Goal: Task Accomplishment & Management: Complete application form

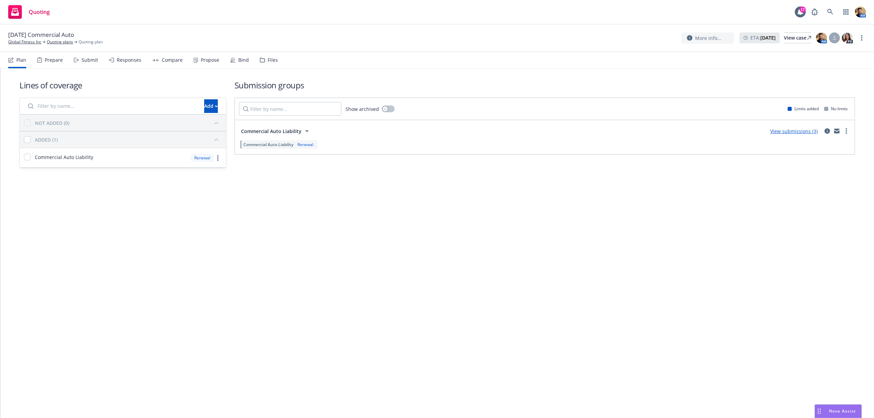
click at [90, 64] on div "Submit" at bounding box center [86, 60] width 24 height 16
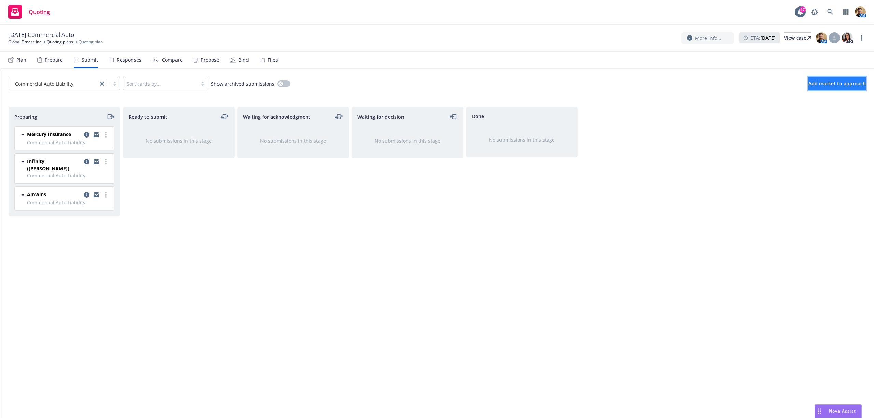
click at [824, 83] on span "Add market to approach" at bounding box center [836, 83] width 57 height 6
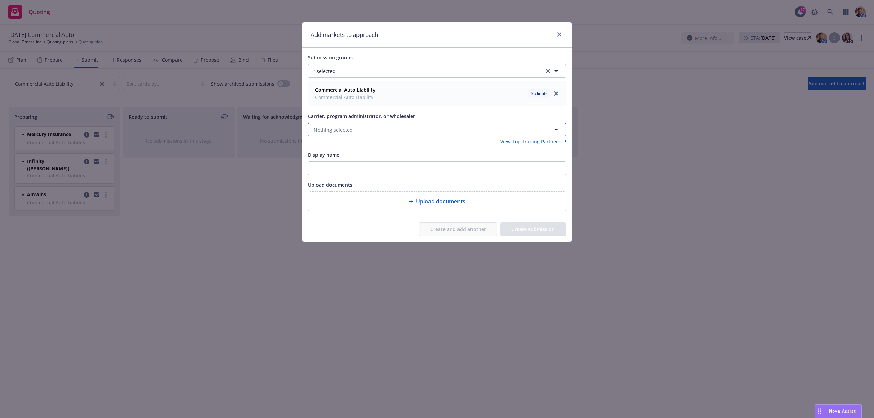
click at [343, 130] on span "Nothing selected" at bounding box center [333, 129] width 39 height 7
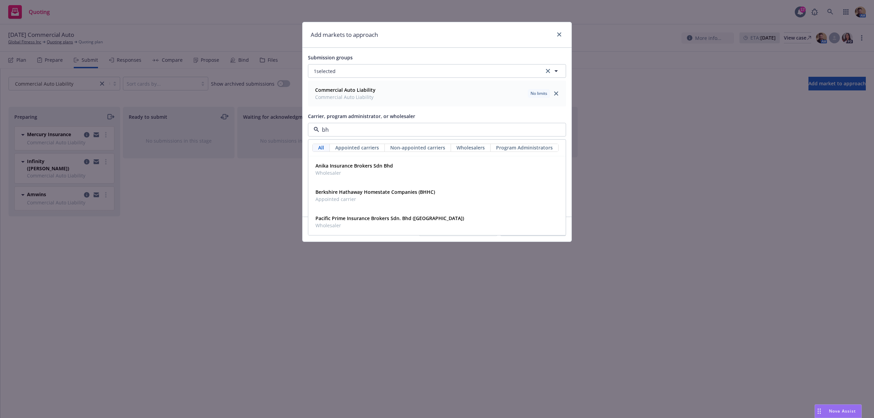
type input "bhh"
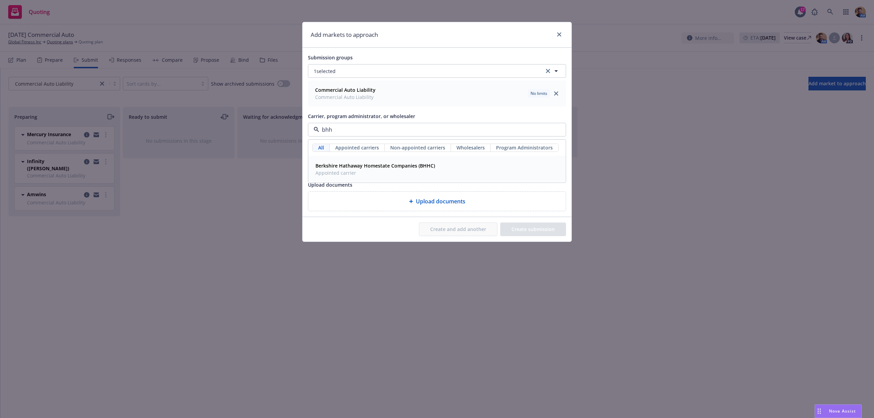
click at [343, 168] on strong "Berkshire Hathaway Homestate Companies (BHHC)" at bounding box center [374, 165] width 119 height 6
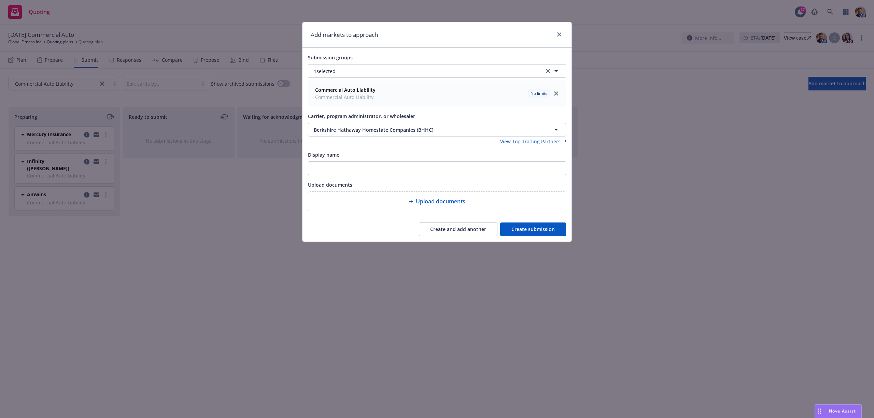
click at [536, 230] on button "Create submission" at bounding box center [533, 230] width 66 height 14
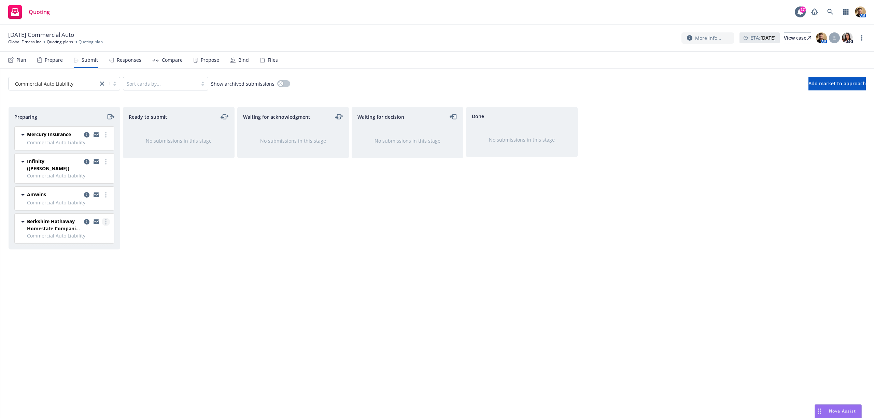
click at [107, 218] on link "more" at bounding box center [106, 222] width 8 height 8
click at [90, 274] on span "Add accepted decision" at bounding box center [75, 271] width 68 height 6
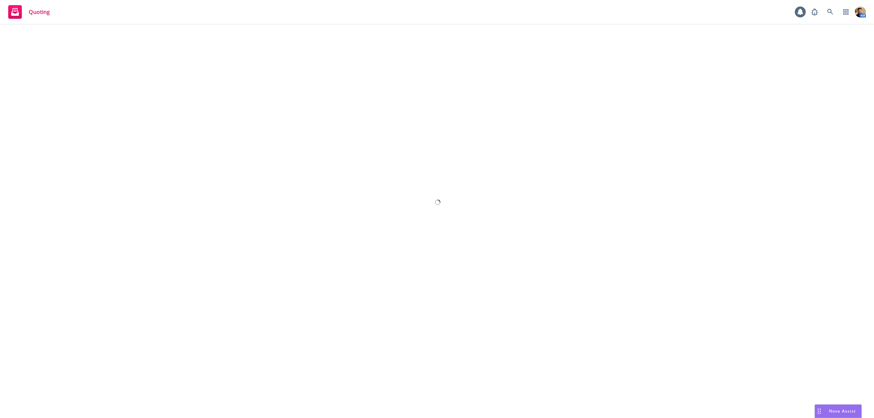
select select "12"
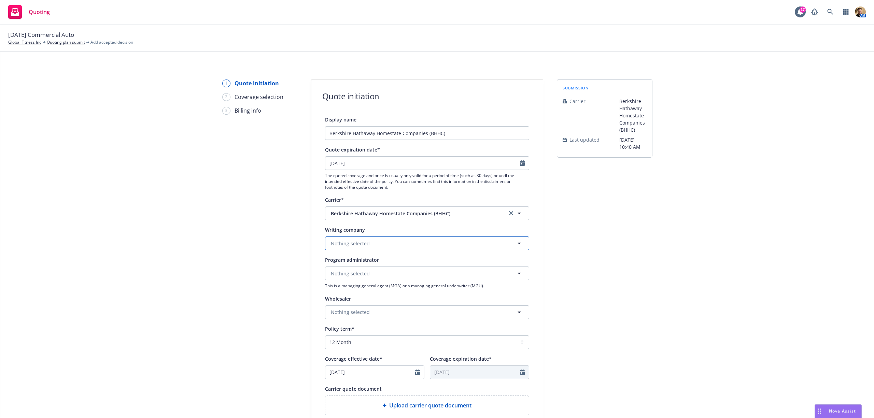
click at [354, 242] on span "Nothing selected" at bounding box center [350, 243] width 39 height 7
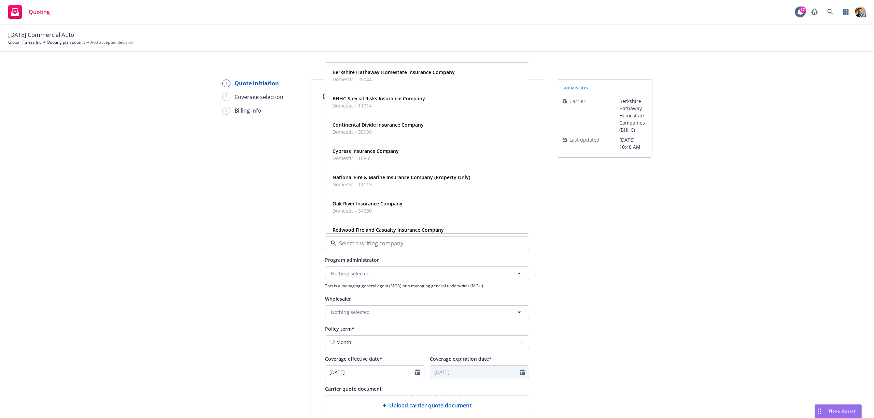
click at [274, 257] on div "1 Quote initiation 2 Coverage selection 3 Billing info" at bounding box center [259, 308] width 75 height 458
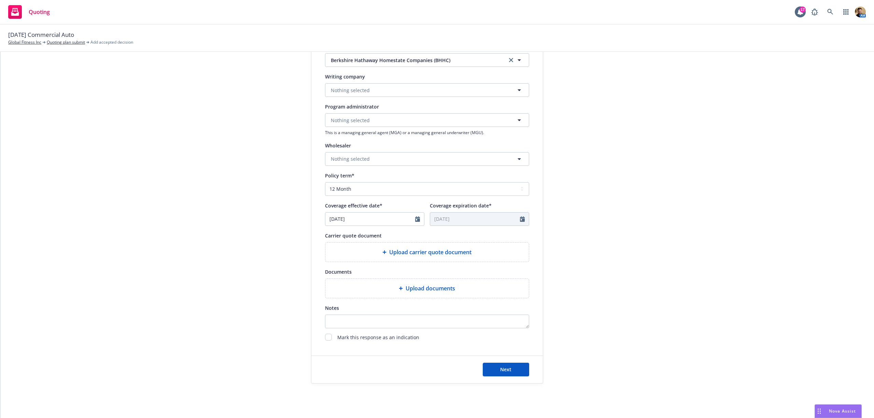
scroll to position [163, 0]
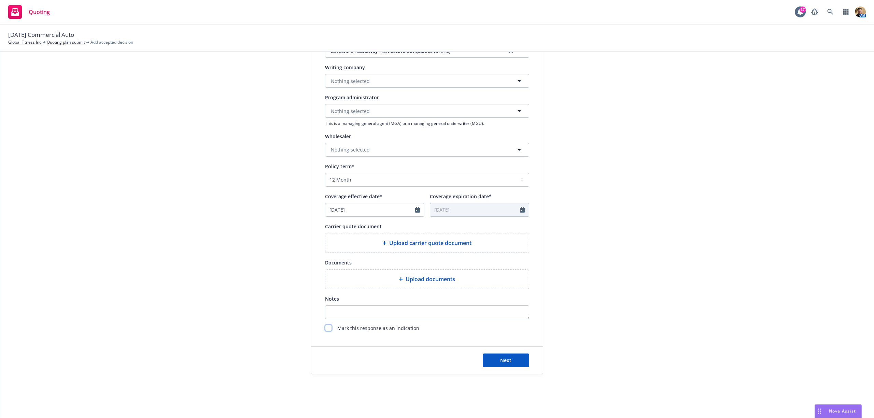
click at [325, 330] on input "checkbox" at bounding box center [328, 328] width 7 height 7
checkbox input "true"
click at [441, 241] on span "Upload carrier quote document" at bounding box center [430, 243] width 82 height 8
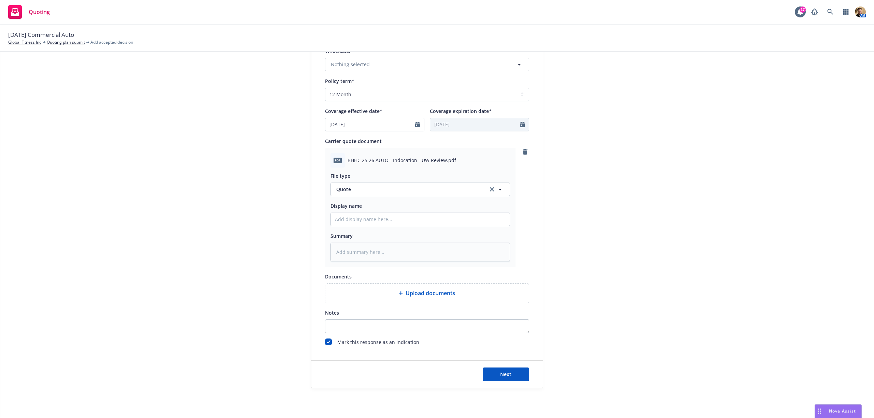
scroll to position [254, 0]
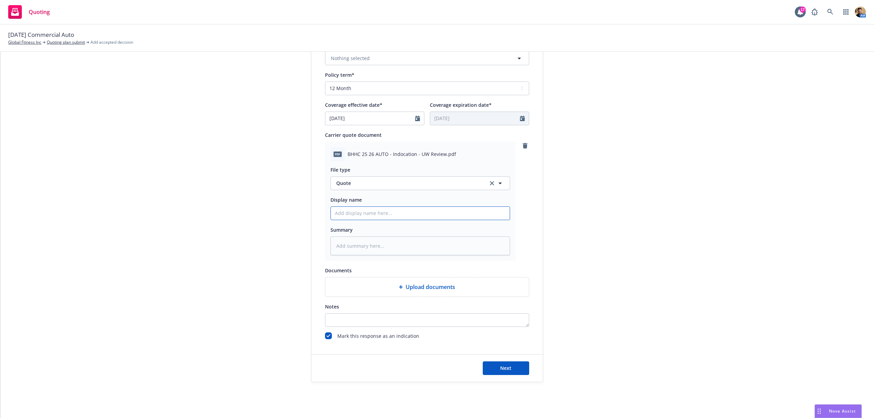
click at [364, 214] on input "Display name" at bounding box center [420, 213] width 179 height 13
type textarea "x"
type input "I"
type textarea "x"
type input "In"
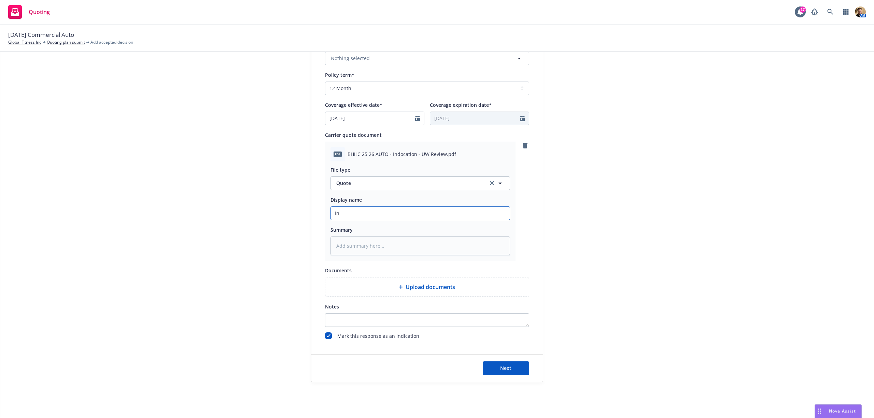
type textarea "x"
type input "Indi"
type textarea "x"
type input "Indior"
type textarea "x"
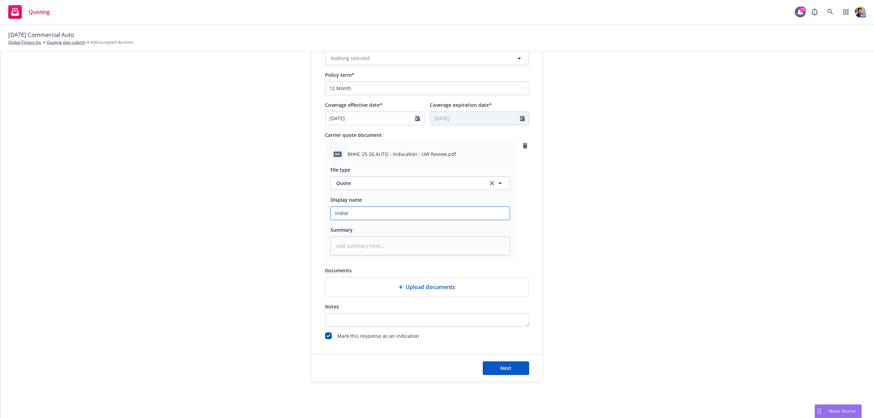
type input "Indiora"
type textarea "x"
type input "Indior"
type textarea "x"
type input "Indio"
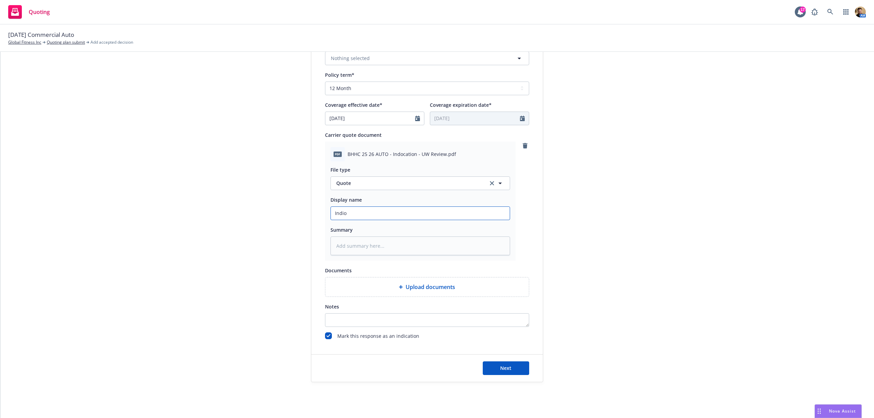
type textarea "x"
type input "Indioc"
type textarea "x"
type input "Indio"
type textarea "x"
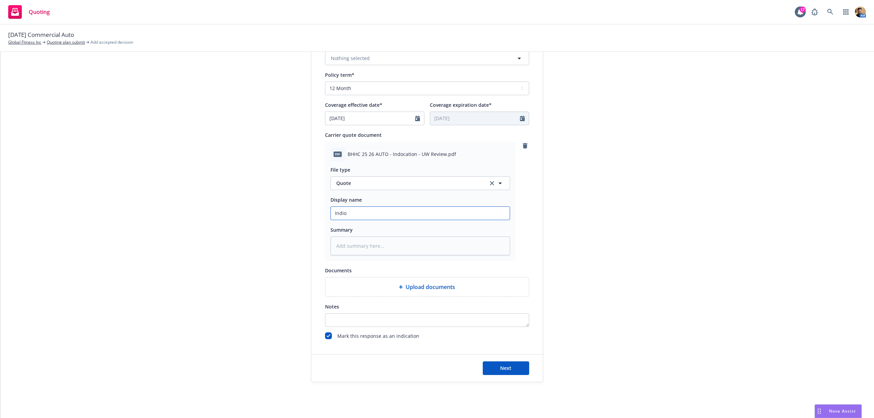
type input "Indi"
type textarea "x"
type input "Indic"
type textarea "x"
type input "Indica"
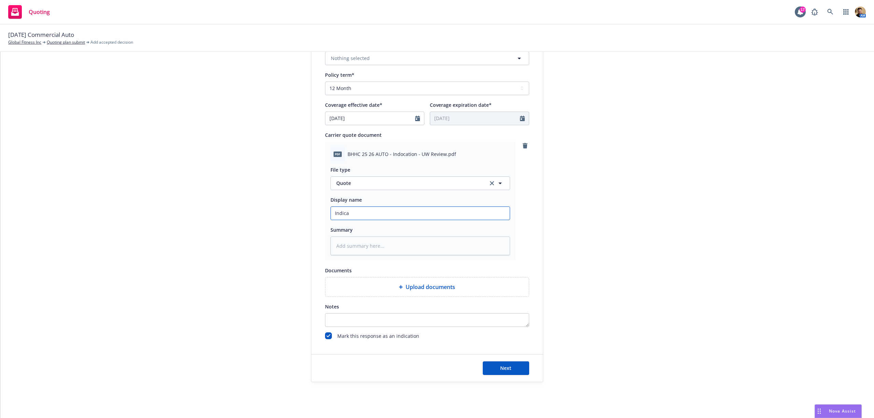
type textarea "x"
type input "Indicat"
type textarea "x"
type input "Indicati"
type textarea "x"
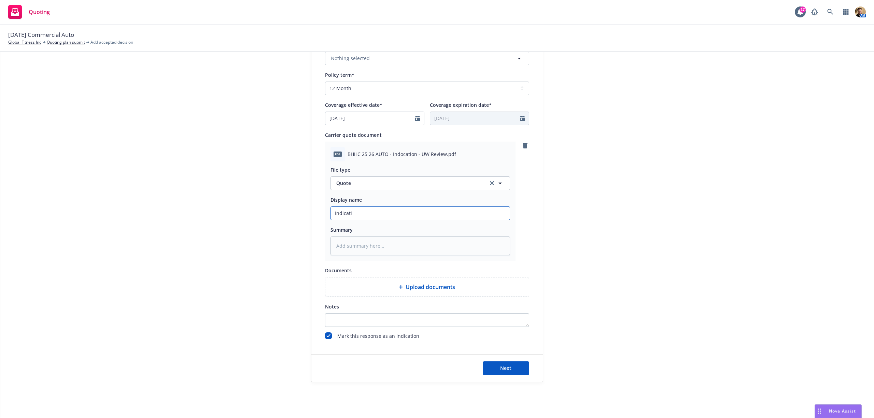
type input "Indicatio"
type textarea "x"
type input "Indication"
type textarea "x"
type input "Indication"
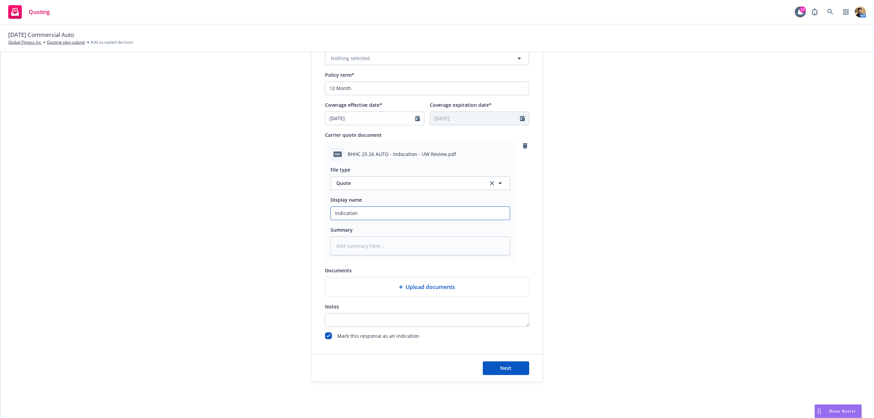
type textarea "x"
type input "Indication -"
type textarea "x"
type input "Indication -"
type textarea "x"
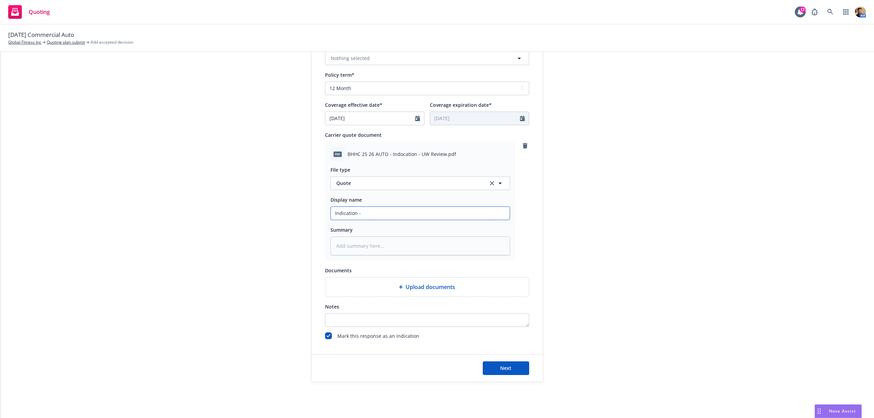
type input "Indication - U"
type textarea "x"
type input "Indication - UW"
type textarea "x"
type input "Indication - UW R"
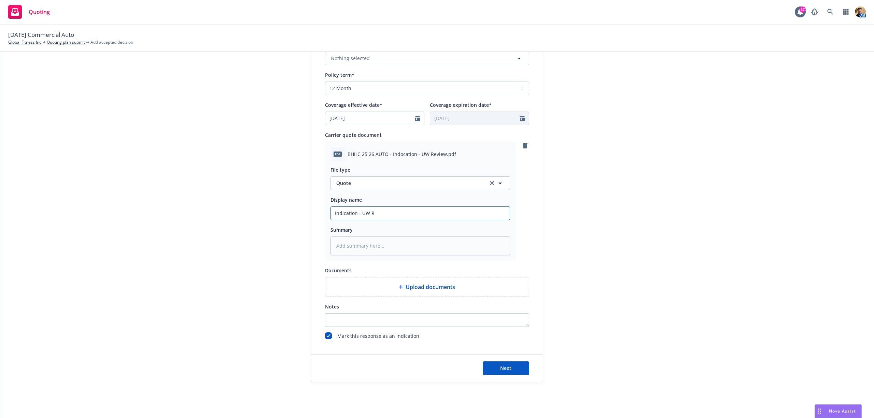
type textarea "x"
type input "Indication - UW Re"
type textarea "x"
type input "Indication - UW Rev"
type textarea "x"
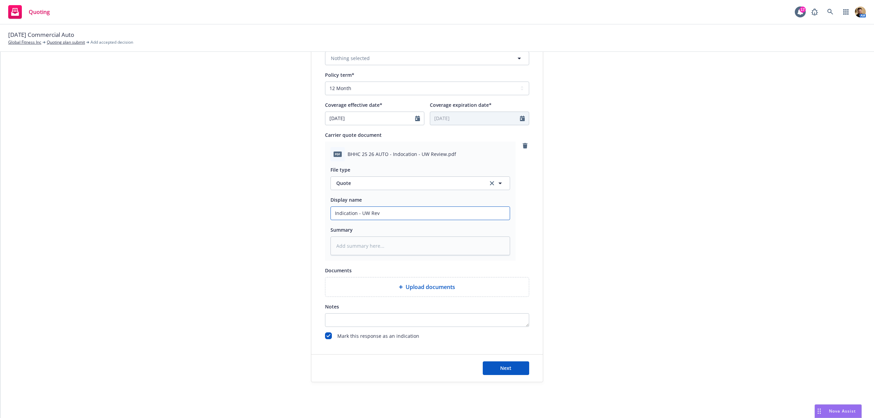
type input "Indication - UW Revi"
type textarea "x"
type input "Indication - UW Revie"
type textarea "x"
type input "Indication - UW Review"
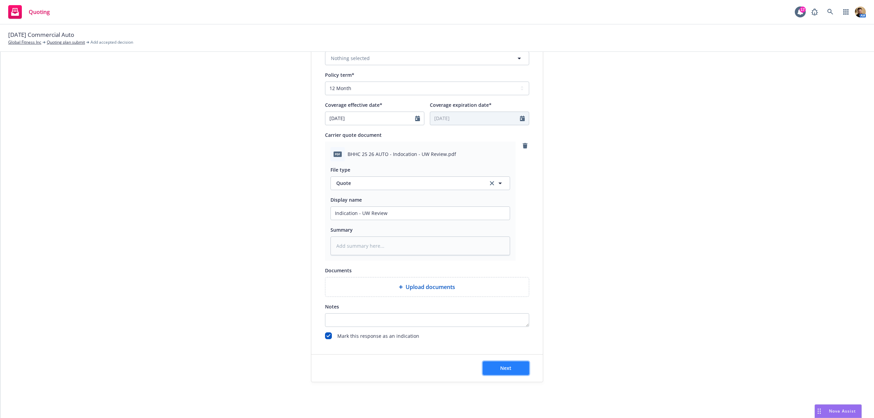
click at [510, 369] on button "Next" at bounding box center [506, 369] width 46 height 14
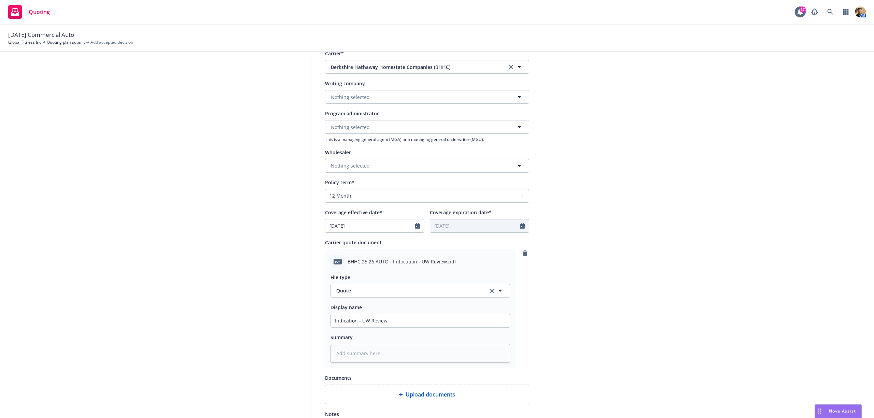
scroll to position [262, 0]
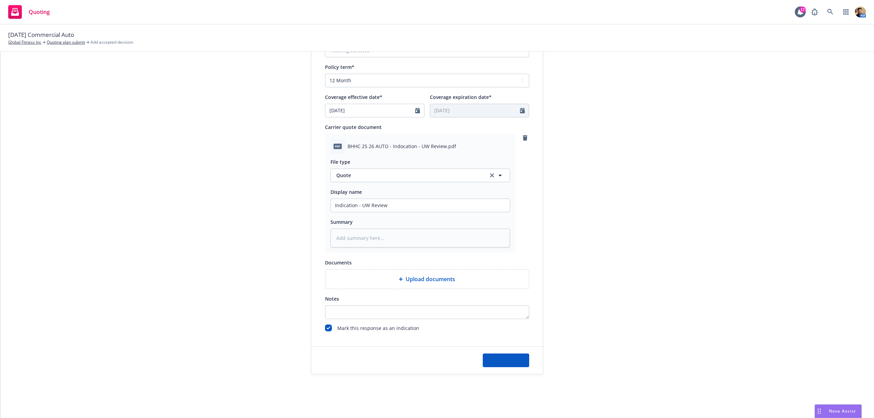
type textarea "x"
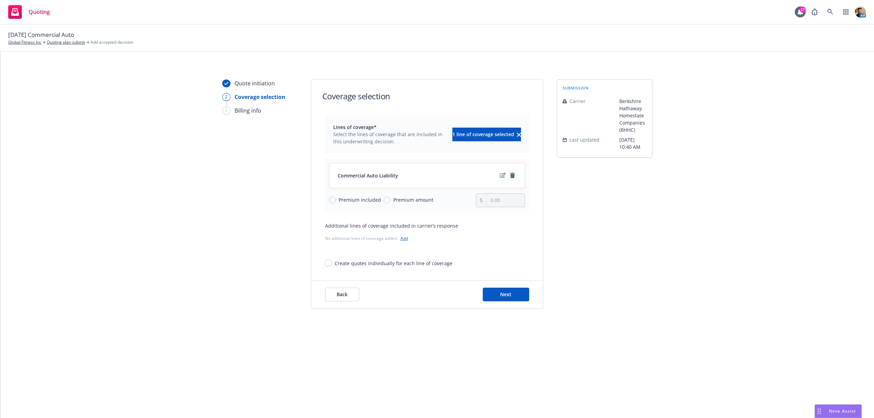
click at [396, 200] on span "Premium amount" at bounding box center [413, 199] width 40 height 7
click at [391, 200] on input "Premium amount" at bounding box center [387, 200] width 7 height 7
radio input "true"
click at [512, 201] on input "0.00" at bounding box center [505, 200] width 38 height 13
type input "0.00"
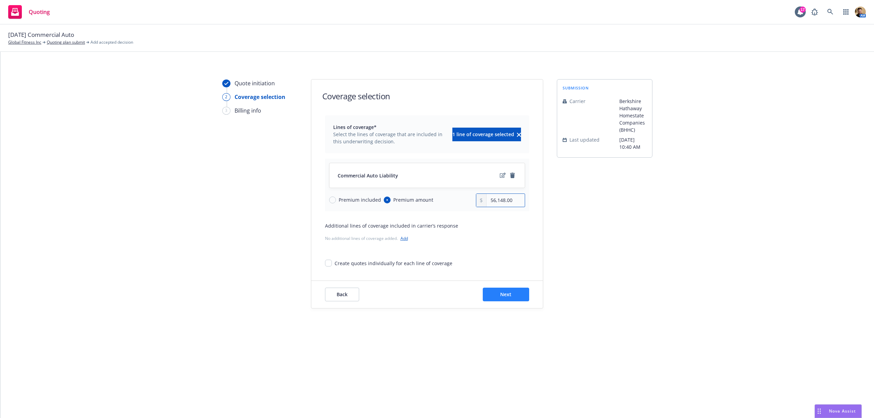
type input "56,148.00"
click at [508, 299] on button "Next" at bounding box center [506, 295] width 46 height 14
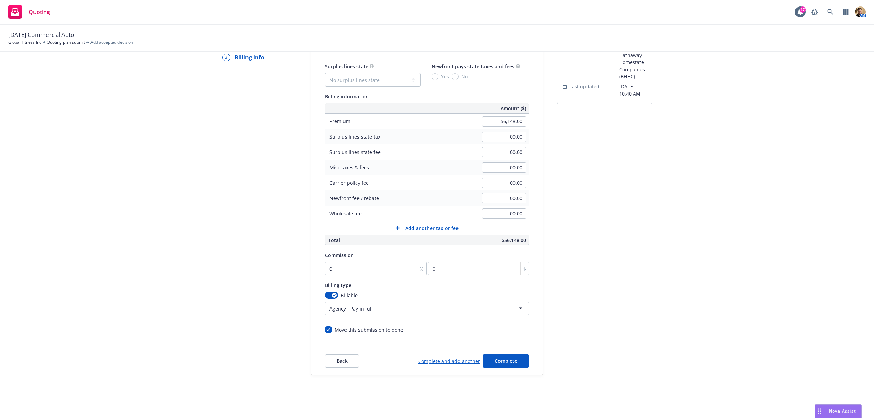
scroll to position [55, 0]
type input "1"
type input "561.48"
type input "10"
type input "5614.8"
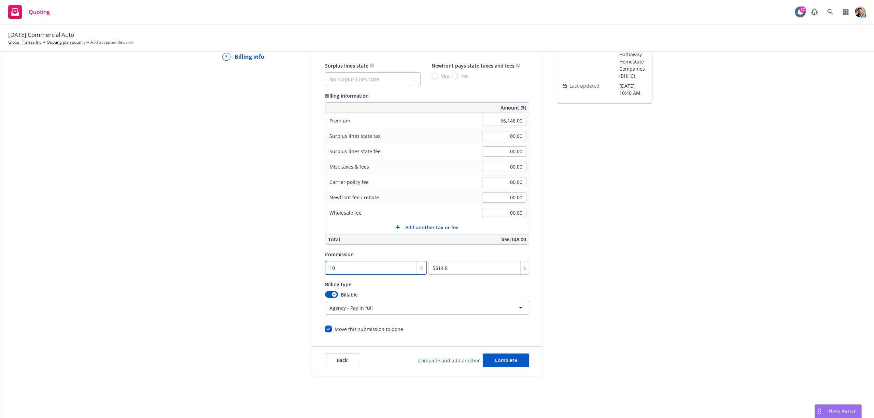
type input "10"
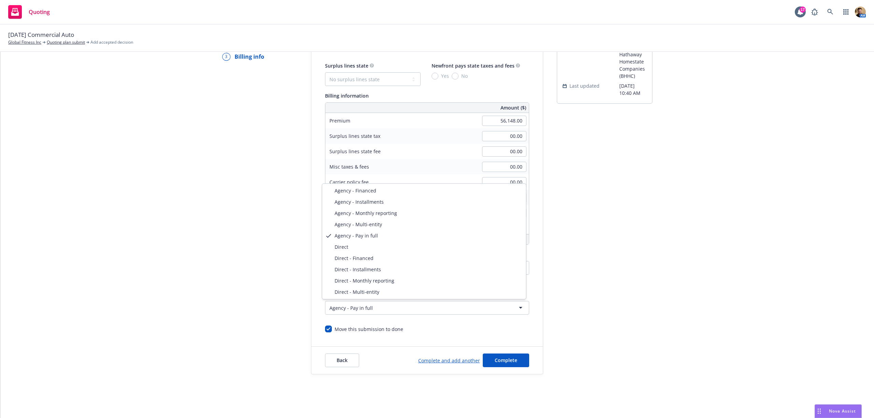
click at [353, 307] on html "Quoting 17 AM [DATE] Commercial Auto Global Fitness Inc Quoting plan submit Add…" at bounding box center [437, 209] width 874 height 418
select select "DIRECT"
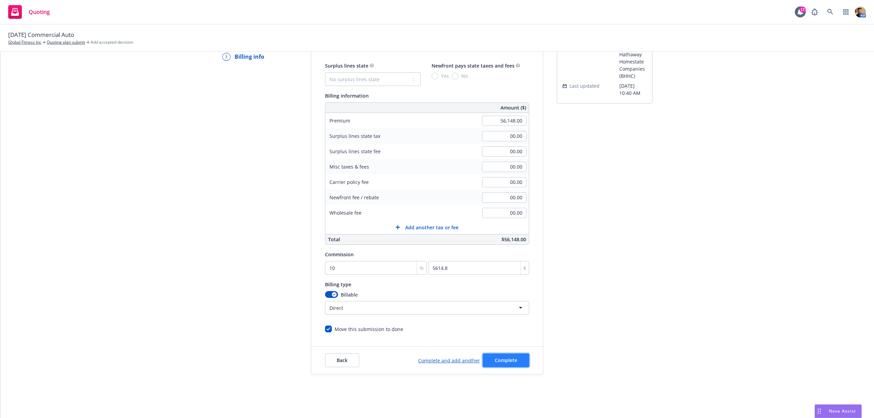
click at [500, 356] on button "Complete" at bounding box center [506, 361] width 46 height 14
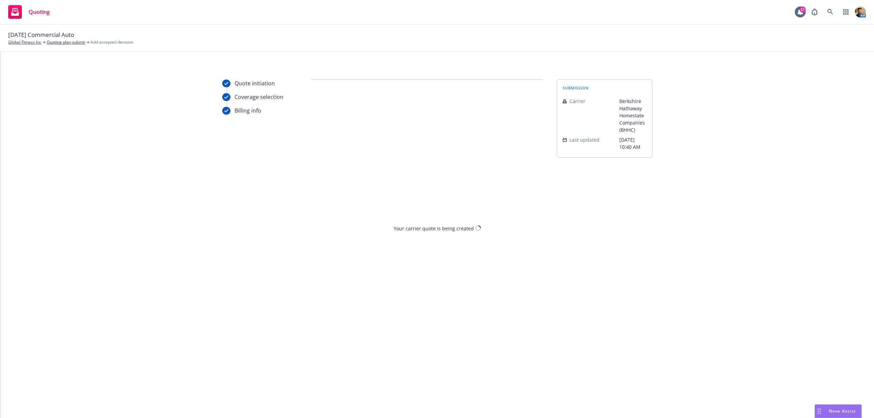
scroll to position [0, 0]
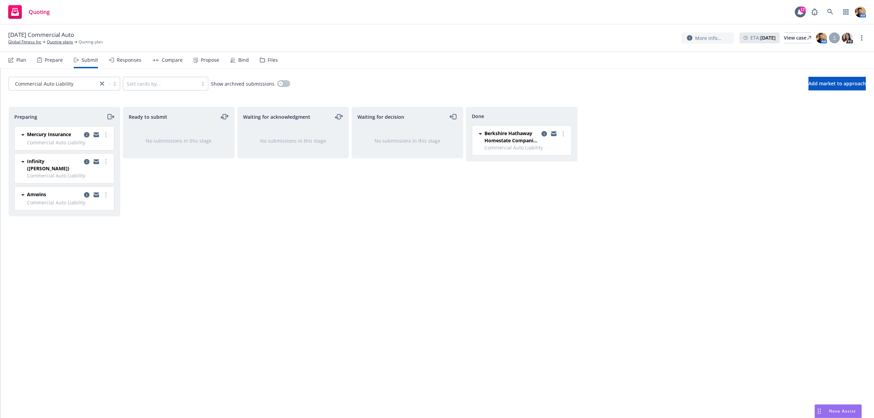
click at [637, 215] on div "Preparing Mercury Insurance Commercial Auto Liability [DATE] 10:12 AM Infinity …" at bounding box center [437, 255] width 857 height 297
click at [829, 11] on icon at bounding box center [830, 12] width 6 height 6
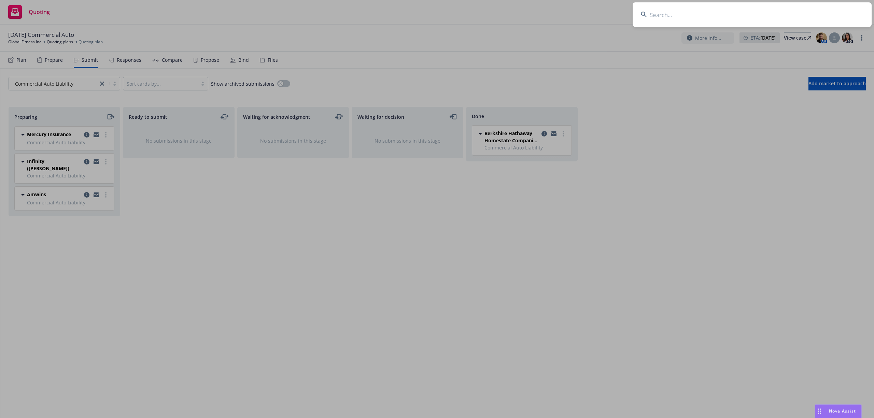
click at [802, 24] on input at bounding box center [752, 14] width 239 height 25
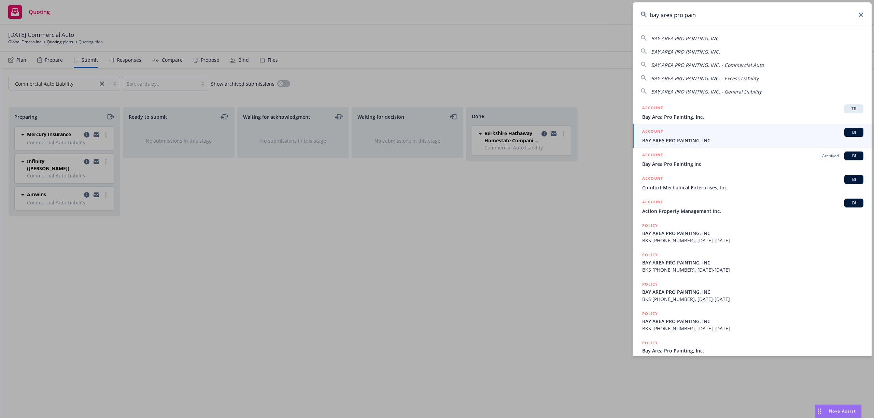
type input "bay area pro pain"
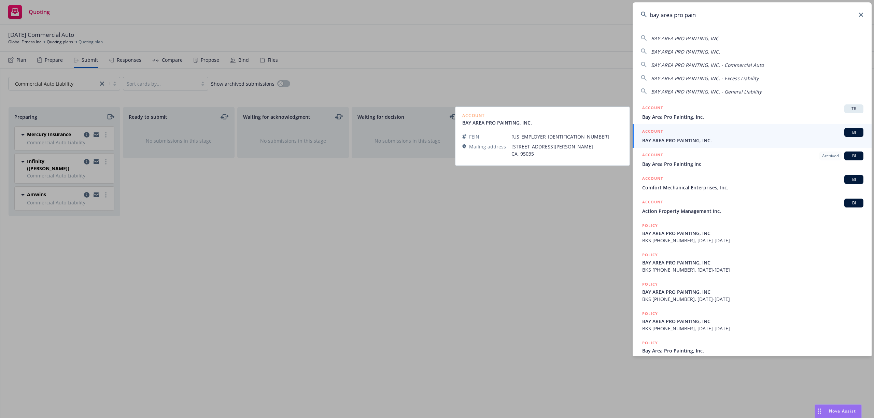
click at [700, 143] on span "BAY AREA PRO PAINTING, INC." at bounding box center [752, 140] width 221 height 7
